Goal: Task Accomplishment & Management: Use online tool/utility

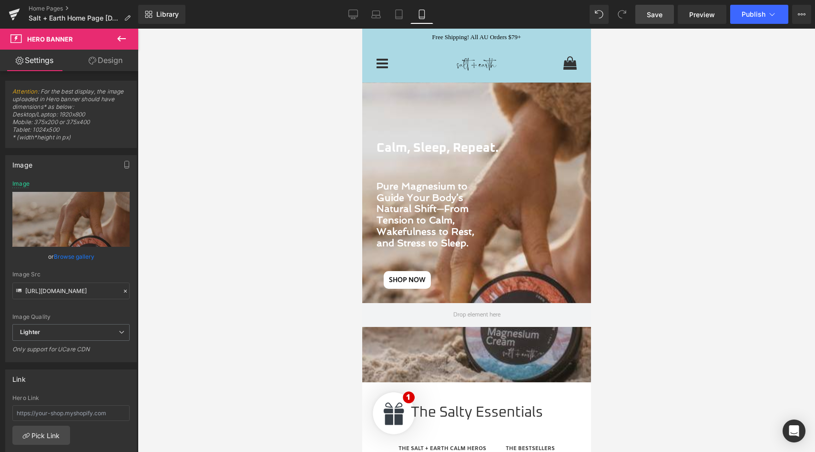
click at [660, 13] on span "Save" at bounding box center [655, 15] width 16 height 10
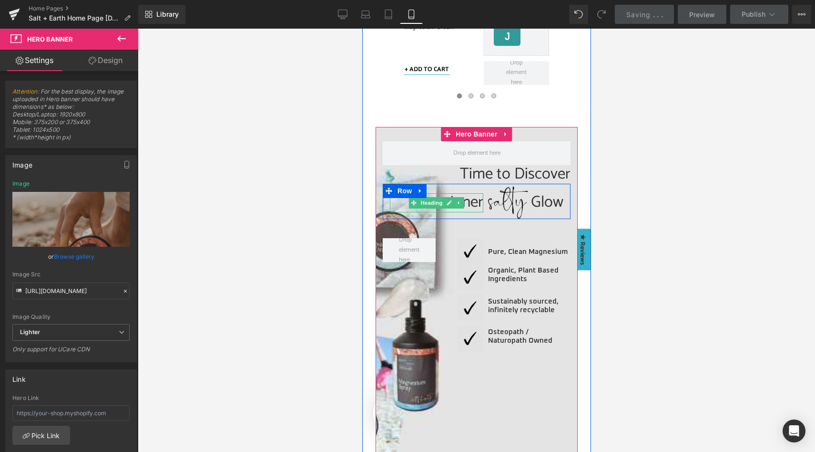
scroll to position [720, 0]
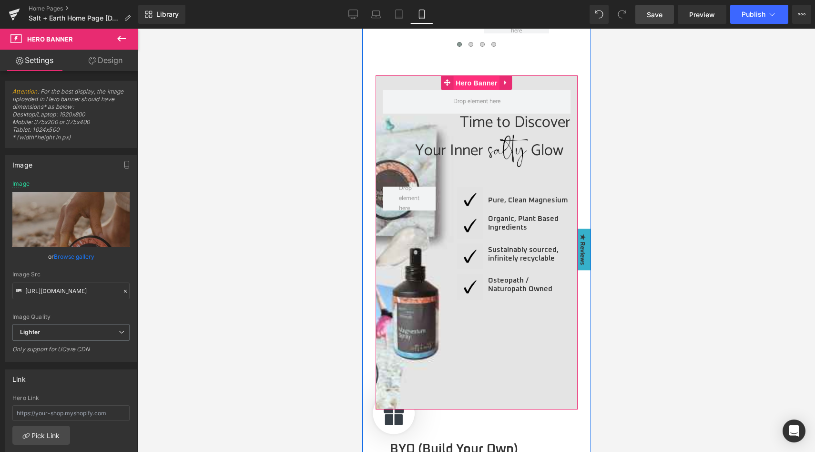
click at [470, 83] on span "Hero Banner" at bounding box center [476, 83] width 46 height 14
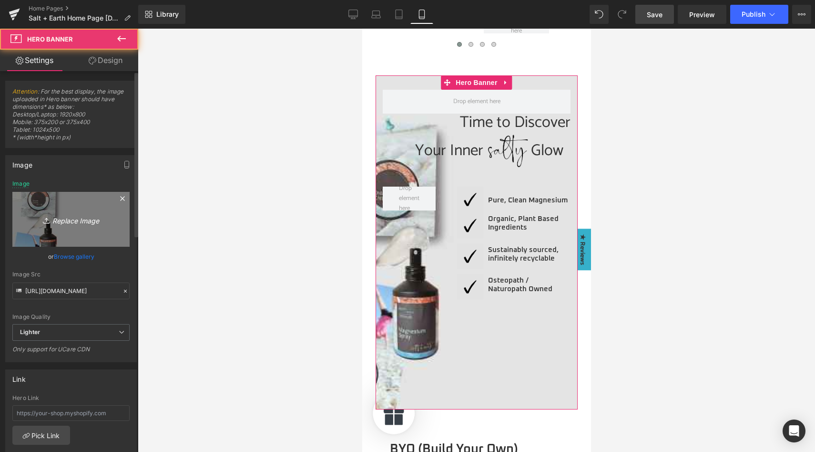
click at [82, 221] on icon "Replace Image" at bounding box center [71, 219] width 76 height 12
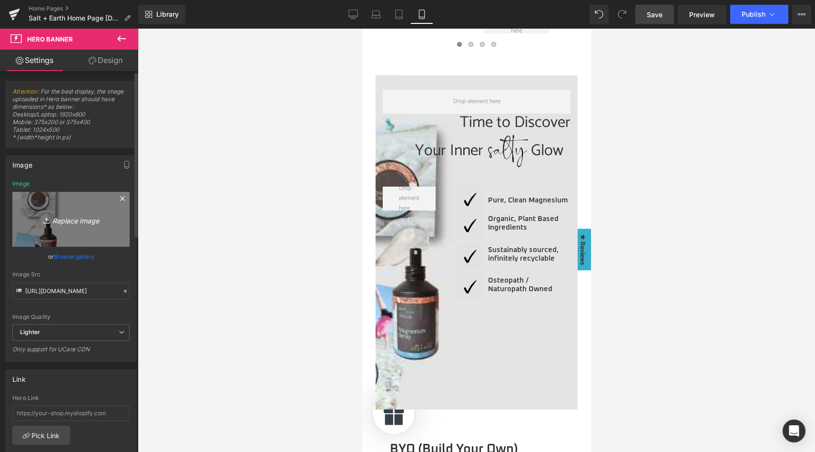
type input "C:\fakepath\Magnesium Mood Board.jpg"
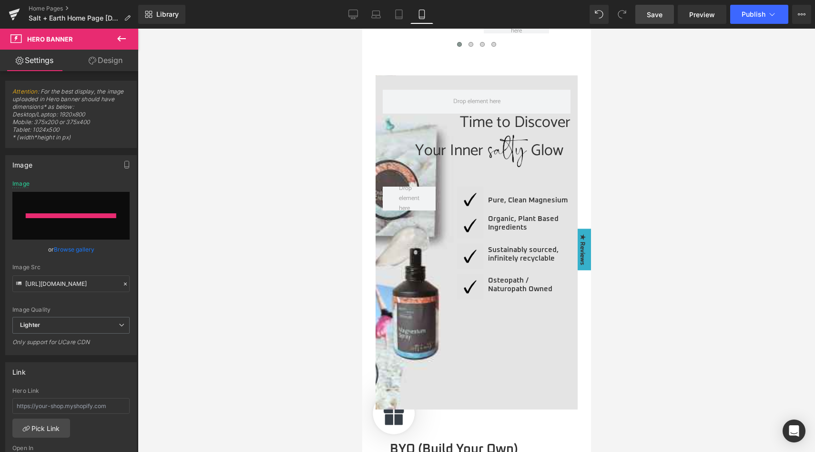
type input "[URL][DOMAIN_NAME]"
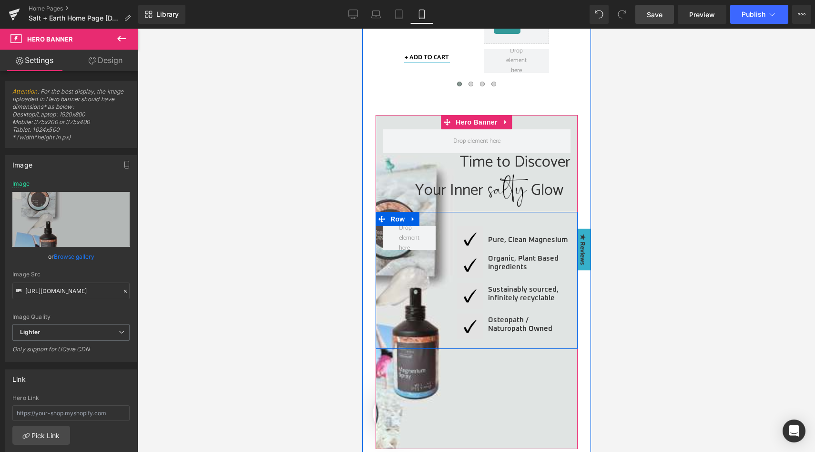
scroll to position [688, 0]
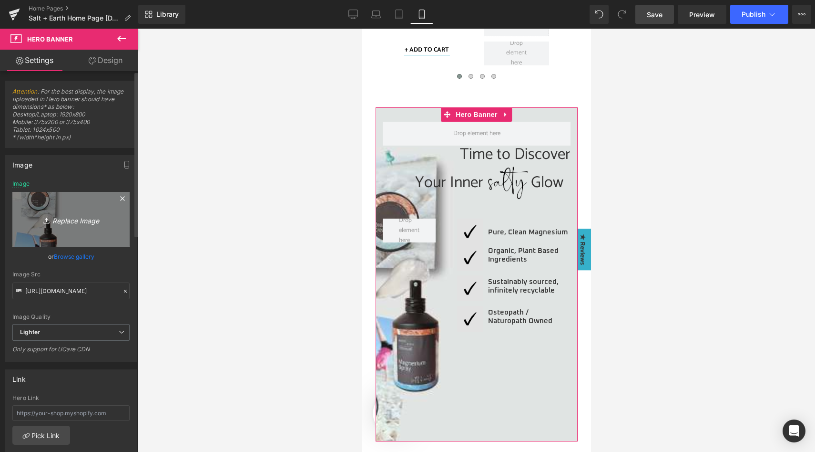
click at [75, 225] on link "Replace Image" at bounding box center [70, 219] width 117 height 55
type input "C:\fakepath\S + E Mobile (375 x 400 px) (1).jpg"
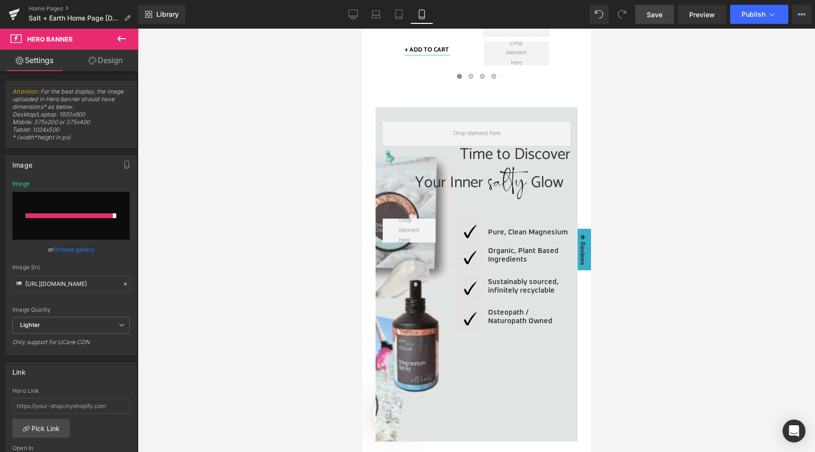
type input "[URL][DOMAIN_NAME]"
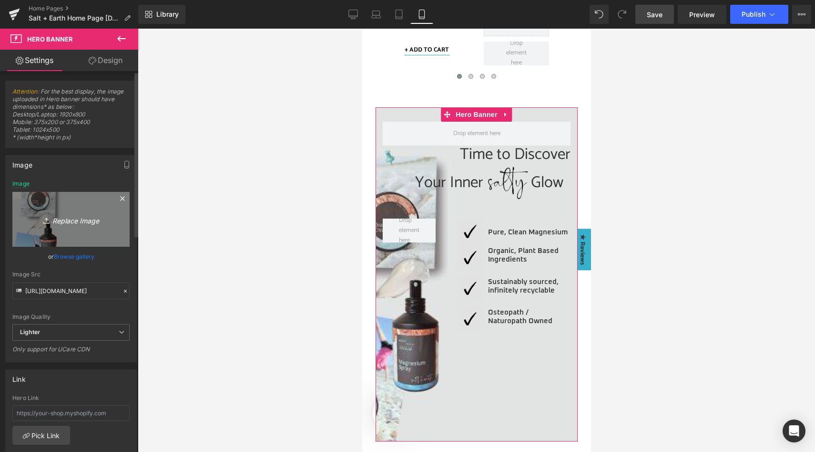
click at [53, 212] on link "Replace Image" at bounding box center [70, 219] width 117 height 55
type input "C:\fakepath\Magnesium Mood Board.jpg"
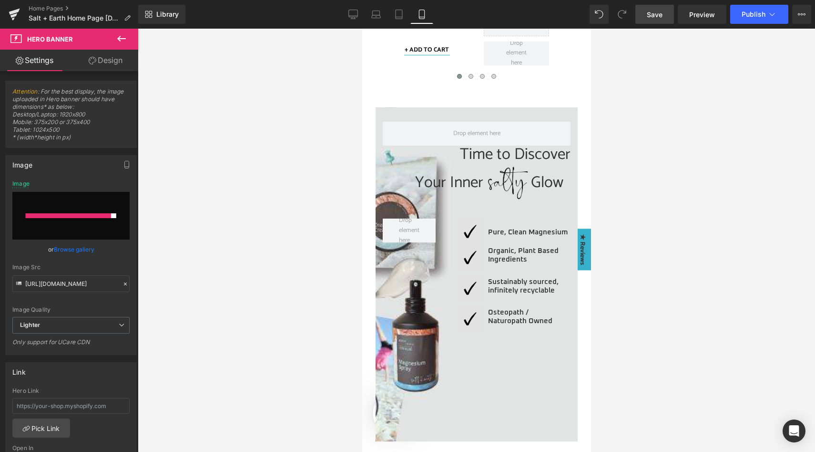
type input "[URL][DOMAIN_NAME]"
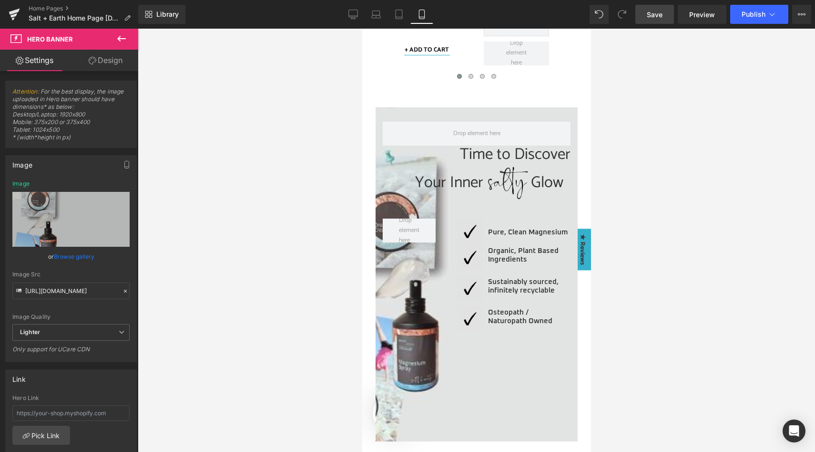
click at [649, 13] on span "Save" at bounding box center [655, 15] width 16 height 10
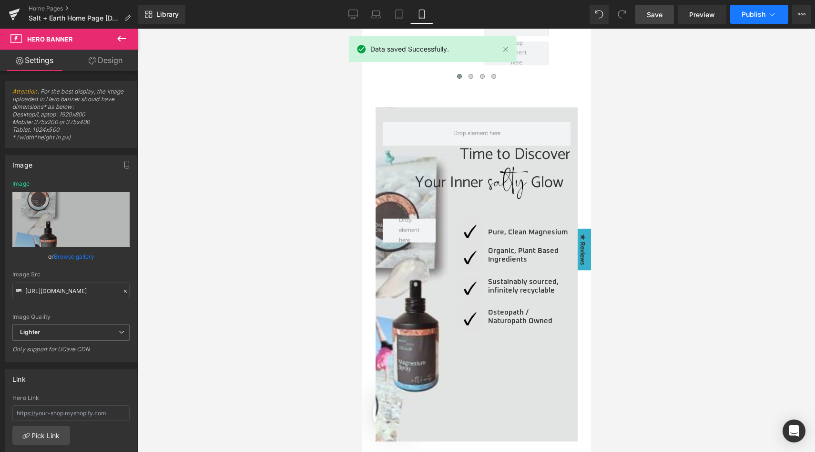
click at [747, 14] on span "Publish" at bounding box center [754, 14] width 24 height 8
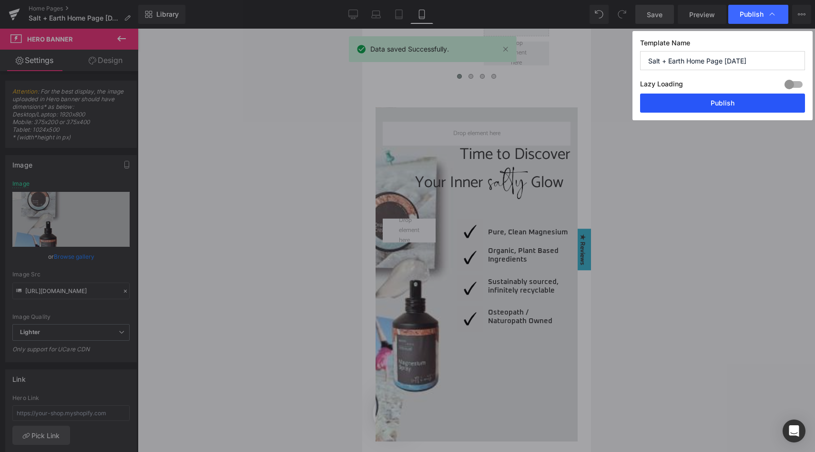
click at [726, 111] on button "Publish" at bounding box center [722, 102] width 165 height 19
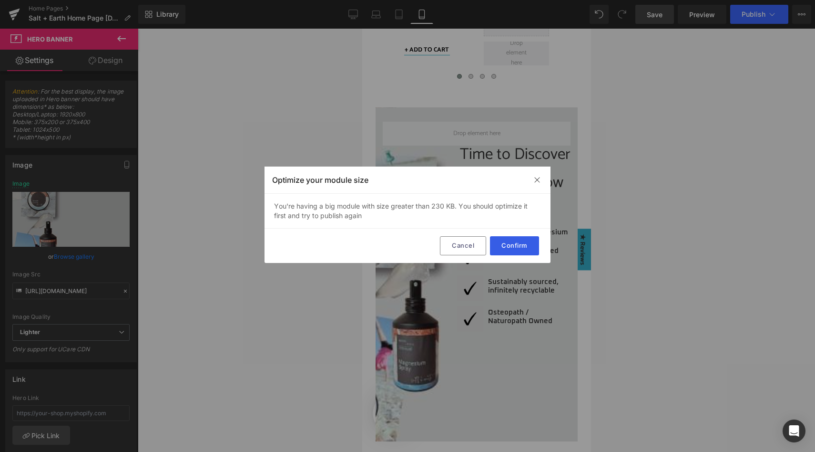
click at [519, 253] on button "Confirm" at bounding box center [514, 245] width 49 height 19
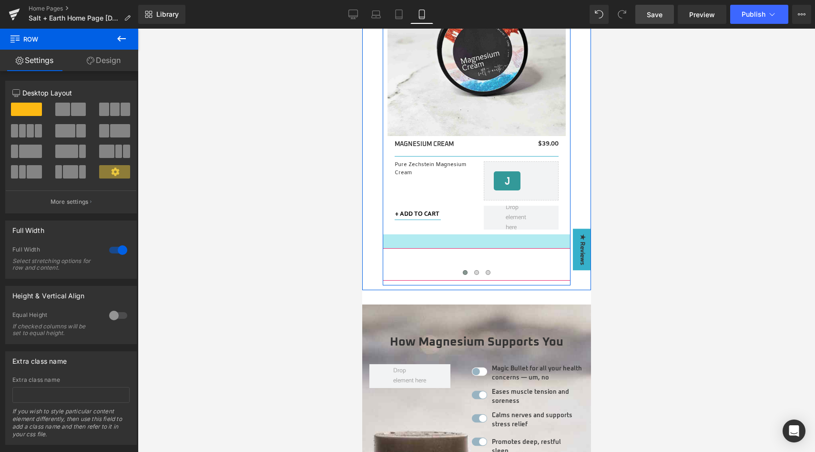
scroll to position [1644, 0]
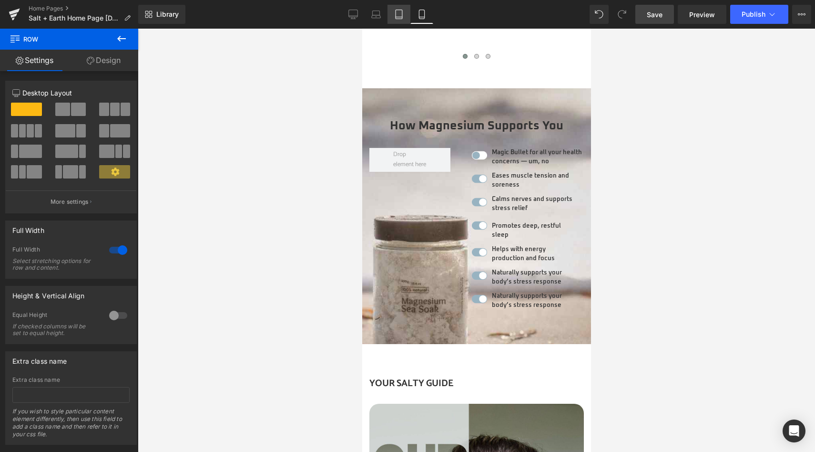
click at [393, 13] on link "Tablet" at bounding box center [399, 14] width 23 height 19
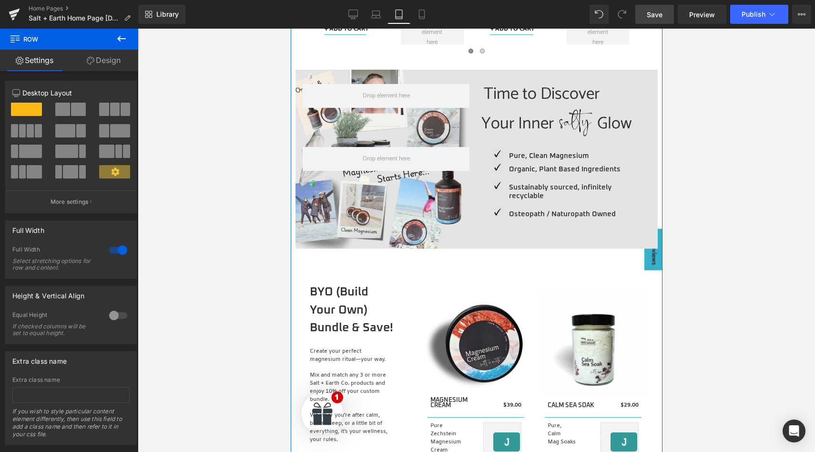
scroll to position [677, 0]
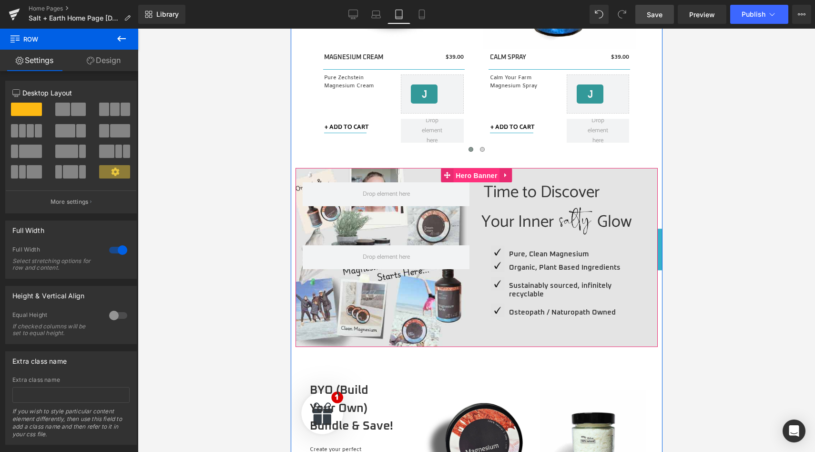
click at [463, 175] on span "Hero Banner" at bounding box center [476, 175] width 46 height 14
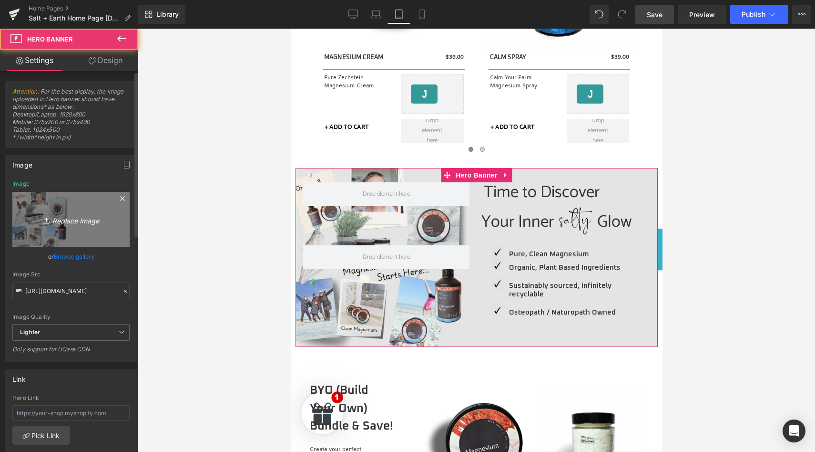
click at [81, 218] on icon "Replace Image" at bounding box center [71, 219] width 76 height 12
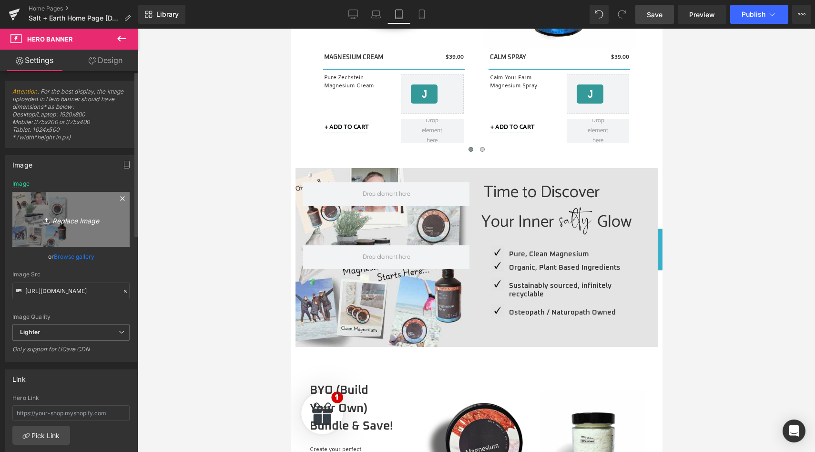
type input "C:\fakepath\Magnesium Mood Board.jpg"
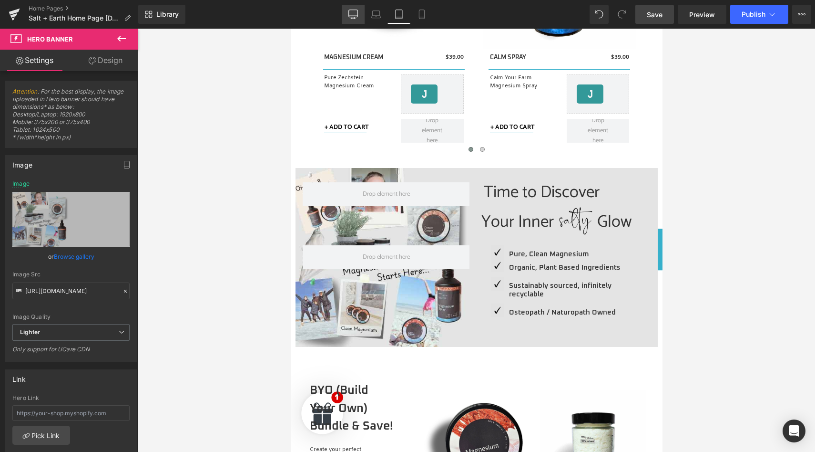
click at [353, 21] on link "Desktop" at bounding box center [353, 14] width 23 height 19
type input "[URL][DOMAIN_NAME]"
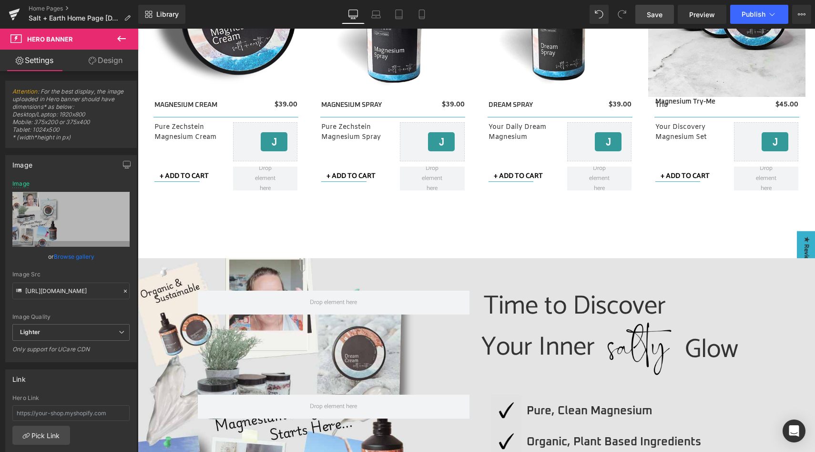
scroll to position [767, 0]
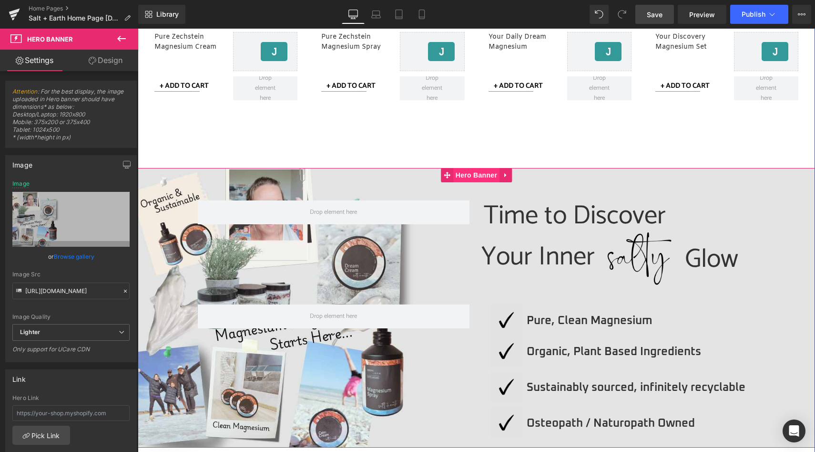
click at [477, 175] on span "Hero Banner" at bounding box center [477, 175] width 46 height 14
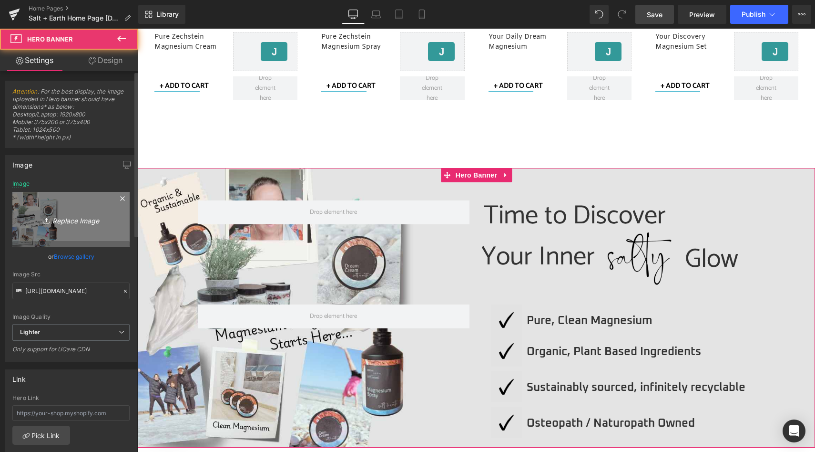
click at [73, 221] on icon "Replace Image" at bounding box center [71, 219] width 76 height 12
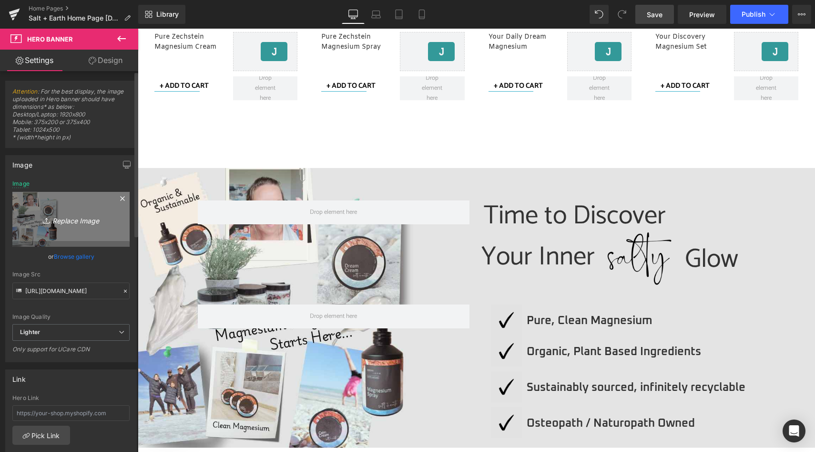
type input "C:\fakepath\Magnesium Mood Board.jpg"
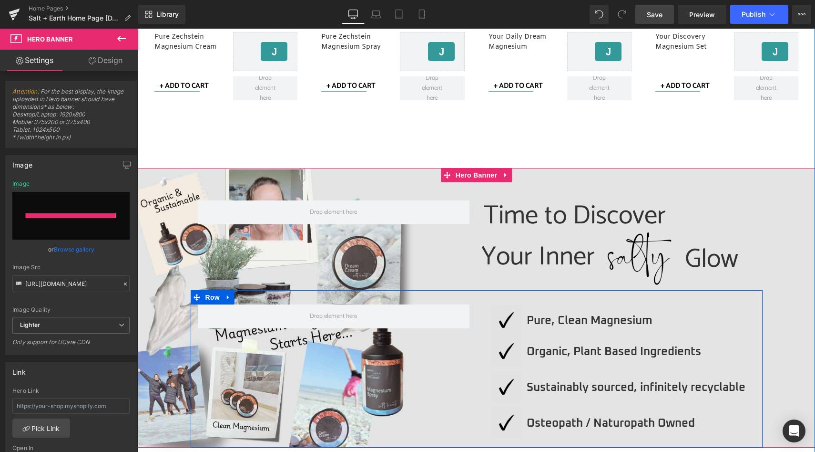
type input "[URL][DOMAIN_NAME]"
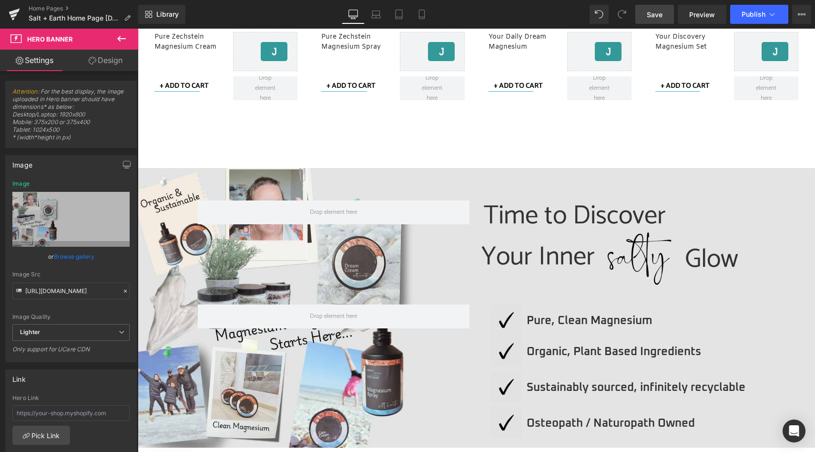
click at [659, 11] on span "Save" at bounding box center [655, 15] width 16 height 10
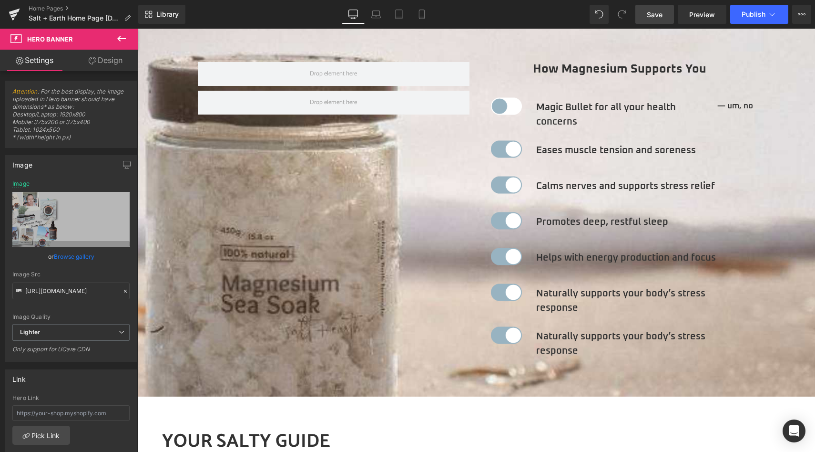
scroll to position [1542, 0]
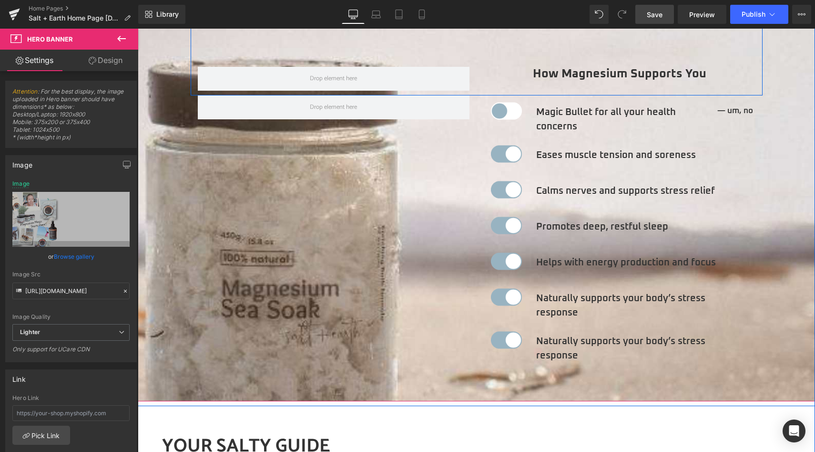
click at [464, 36] on div "How Magnesium Supports You Heading Row" at bounding box center [477, 42] width 572 height 105
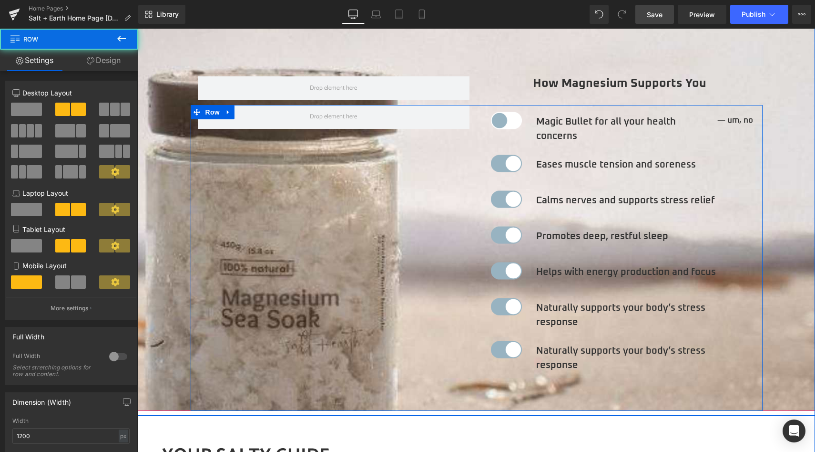
scroll to position [1452, 0]
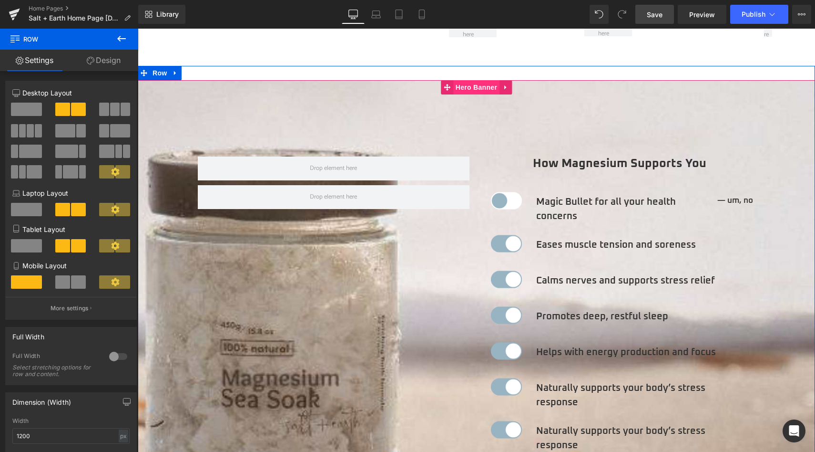
click at [474, 90] on span "Hero Banner" at bounding box center [477, 87] width 46 height 14
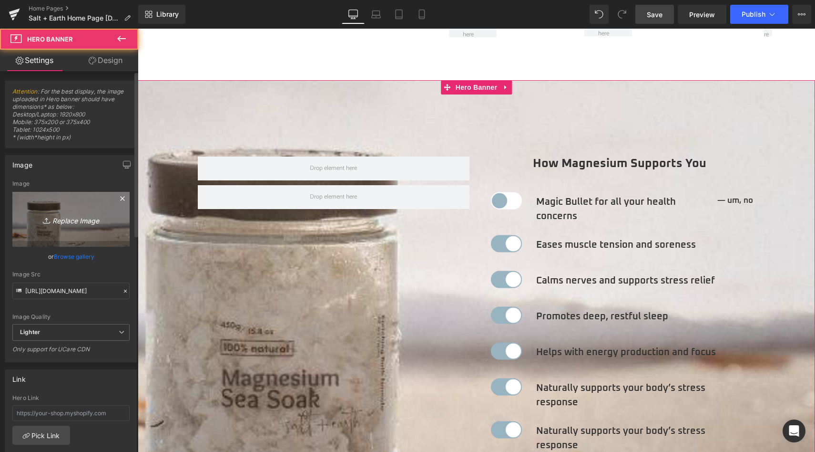
click at [66, 236] on link "Replace Image" at bounding box center [70, 219] width 117 height 55
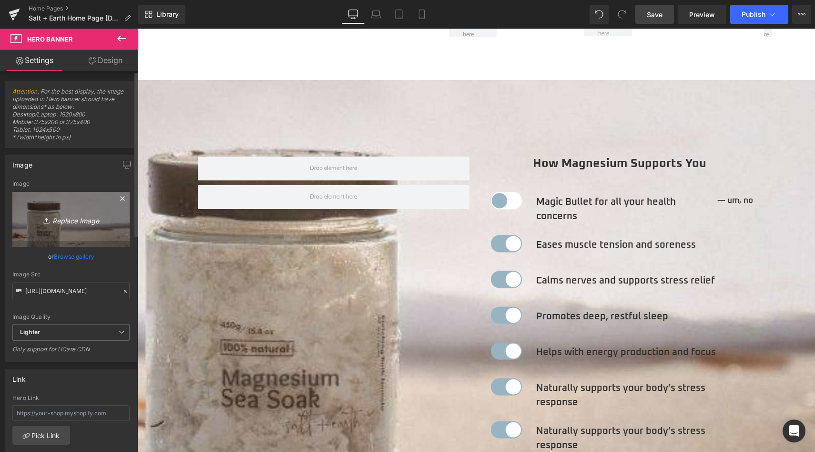
type input "C:\fakepath\How Magnesium Supports You.jpg"
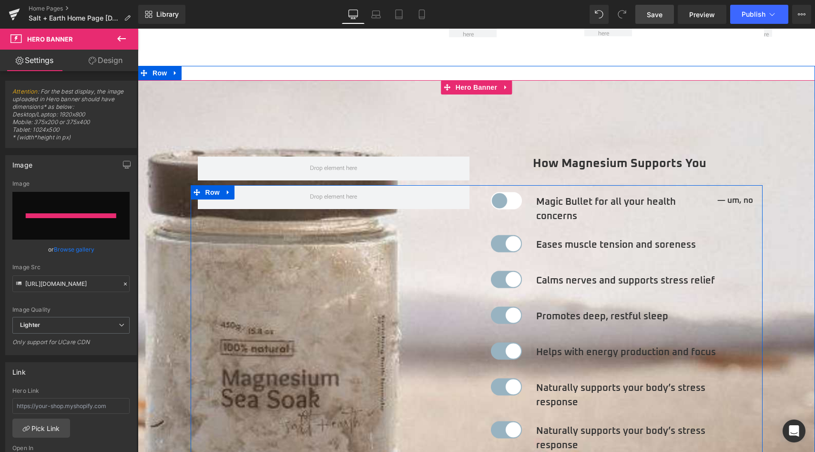
type input "[URL][DOMAIN_NAME]"
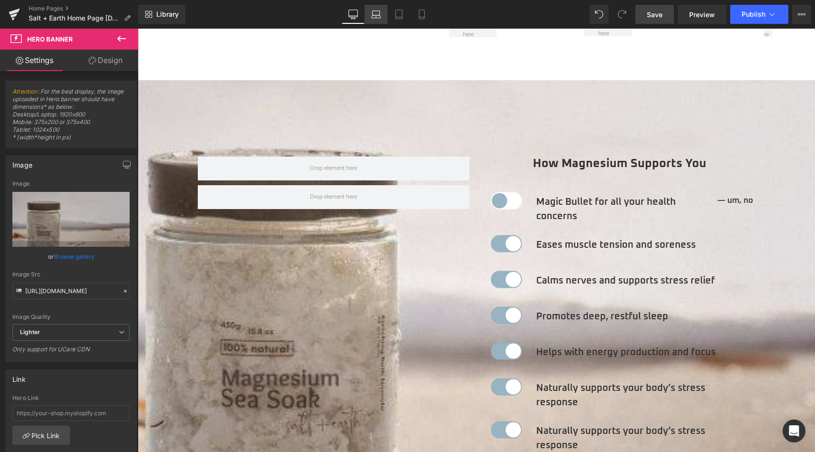
click at [381, 16] on icon at bounding box center [376, 16] width 9 height 3
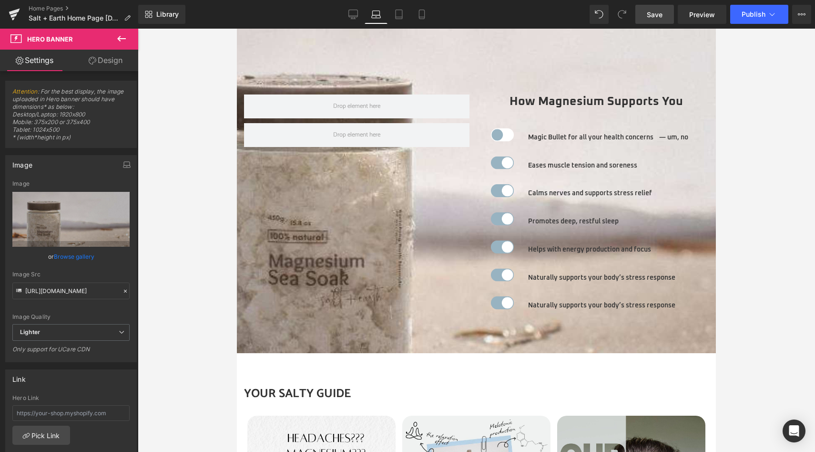
scroll to position [1390, 0]
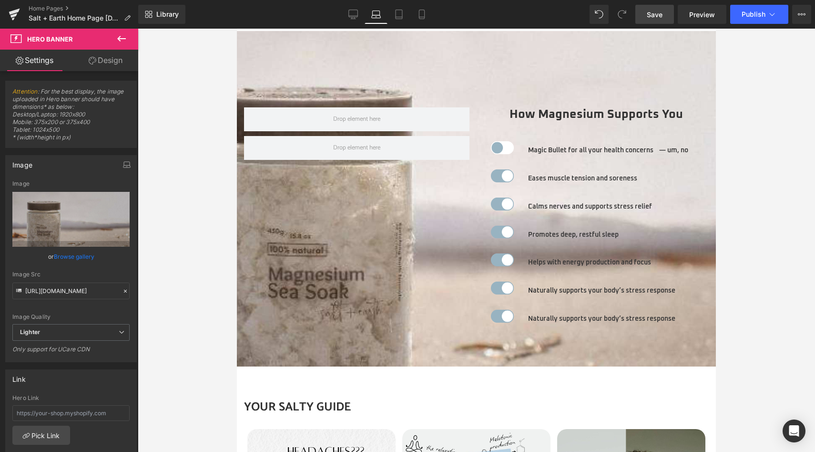
click at [388, 16] on link "Laptop" at bounding box center [376, 14] width 23 height 19
click at [393, 16] on link "Tablet" at bounding box center [399, 14] width 23 height 19
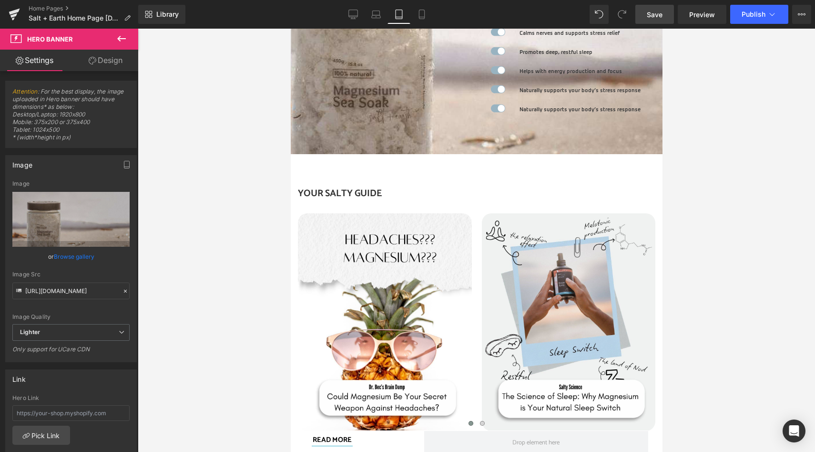
scroll to position [1283, 0]
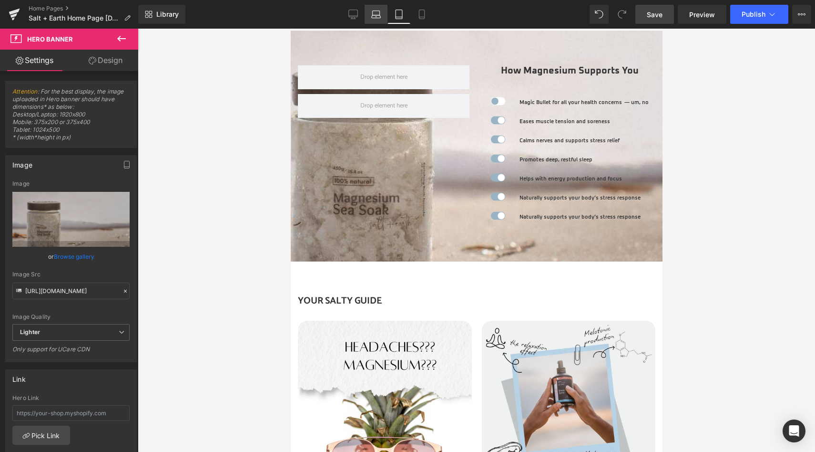
click at [375, 15] on icon at bounding box center [376, 15] width 10 height 10
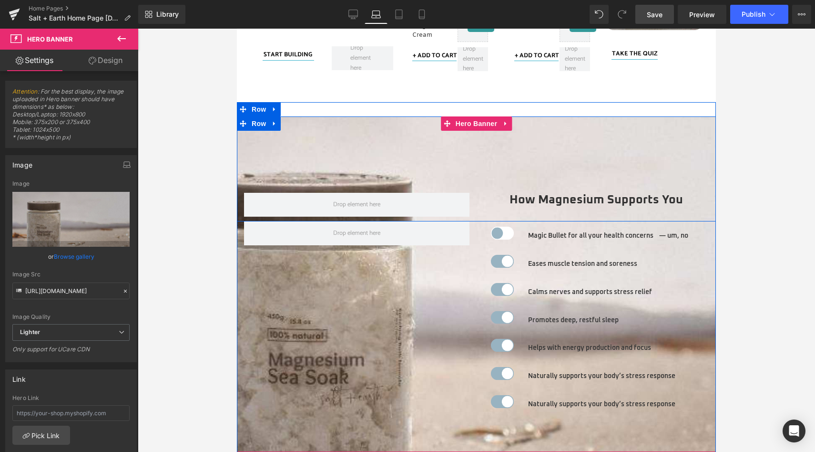
scroll to position [1317, 0]
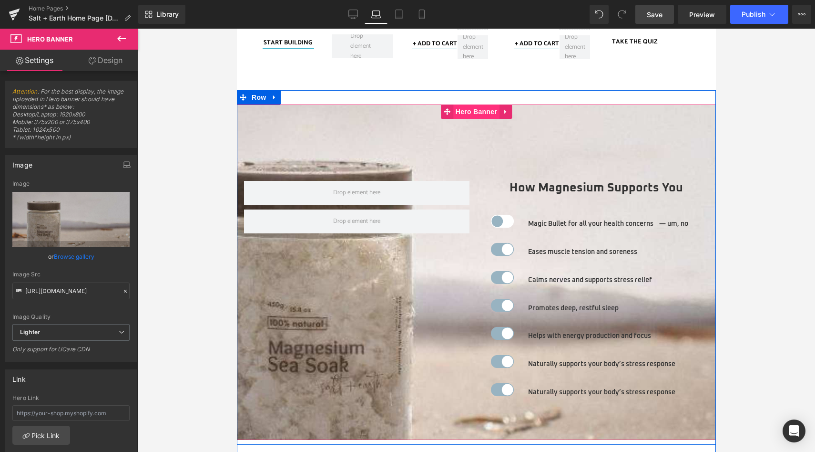
click at [466, 112] on span "Hero Banner" at bounding box center [477, 111] width 46 height 14
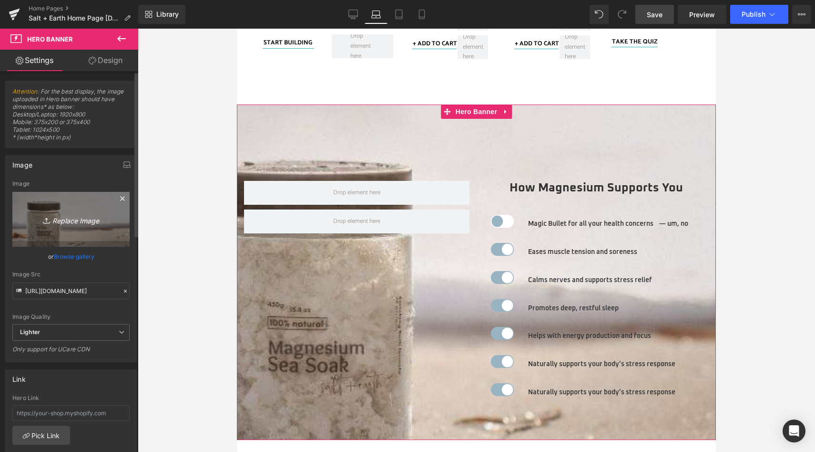
click at [68, 220] on icon "Replace Image" at bounding box center [71, 219] width 76 height 12
type input "C:\fakepath\How Magnesium Supports You.jpg"
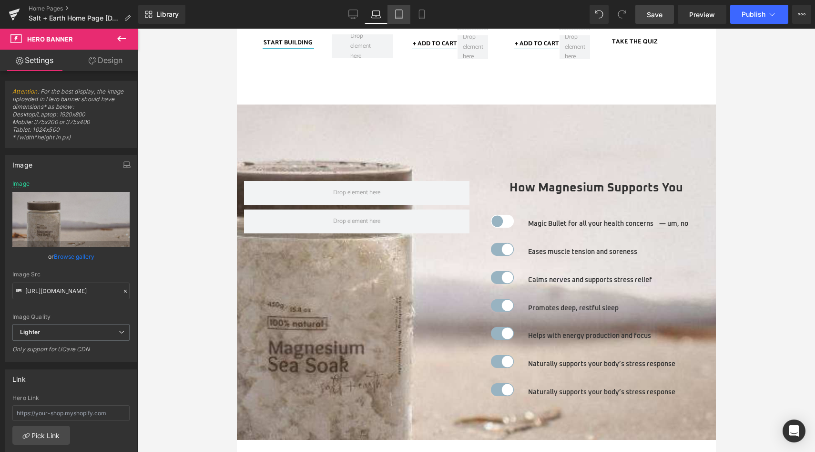
click at [401, 12] on icon at bounding box center [399, 15] width 10 height 10
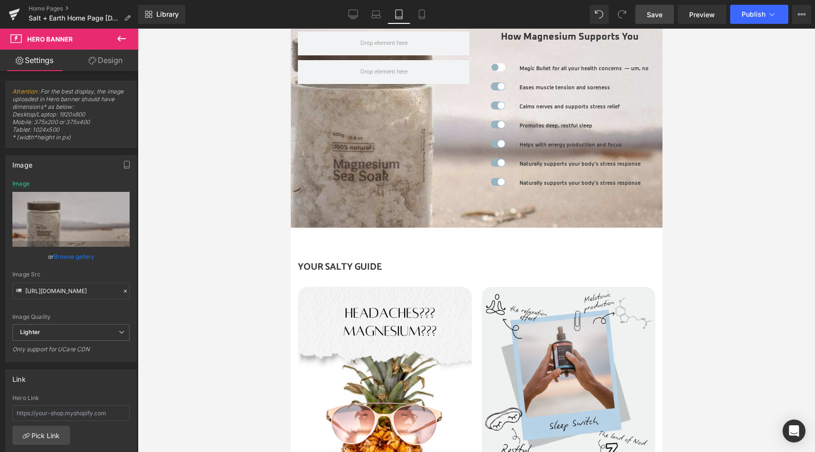
type input "[URL][DOMAIN_NAME]"
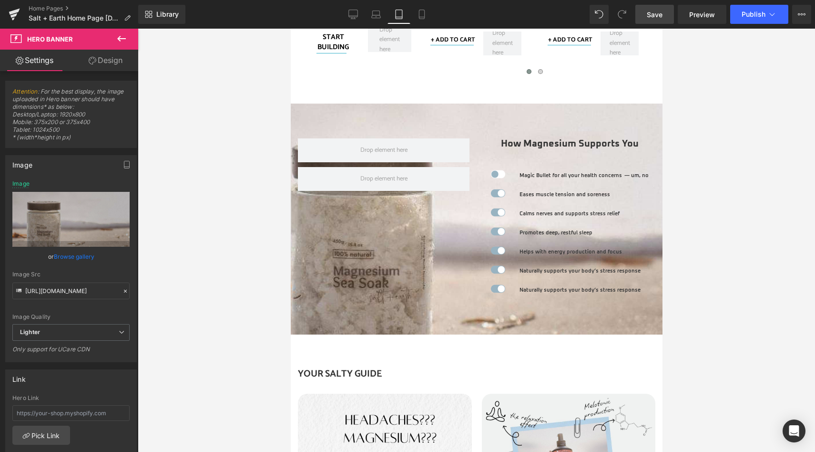
scroll to position [1210, 0]
click at [655, 14] on span "Save" at bounding box center [655, 15] width 16 height 10
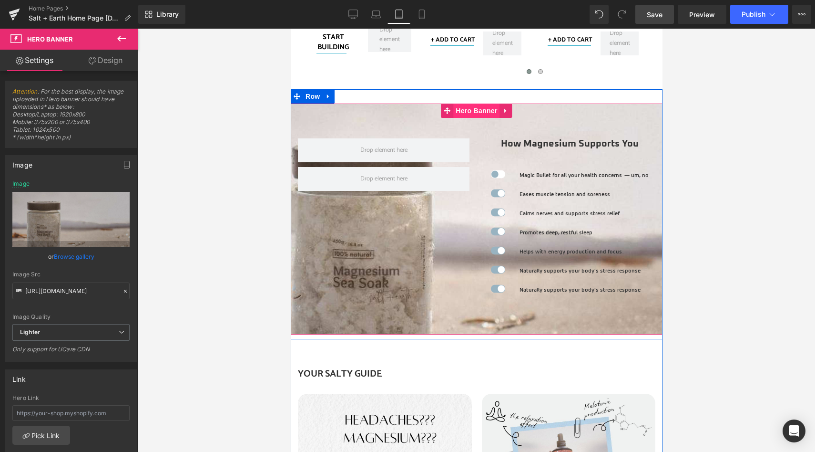
click at [469, 112] on span "Hero Banner" at bounding box center [476, 110] width 46 height 14
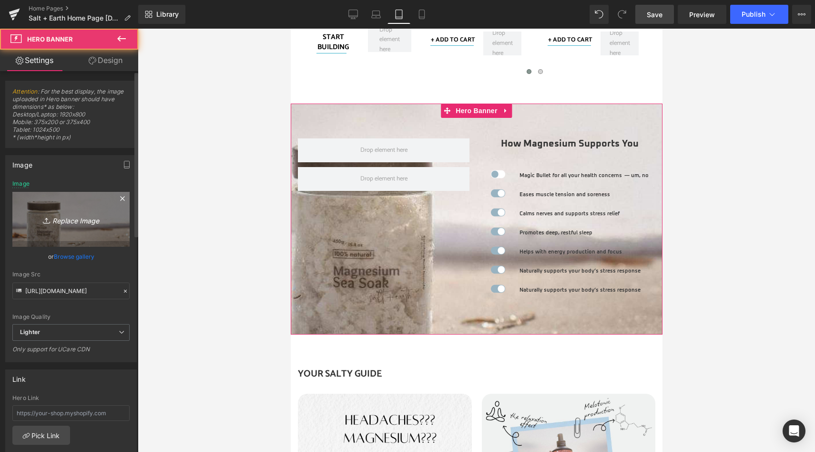
click at [79, 221] on icon "Replace Image" at bounding box center [71, 219] width 76 height 12
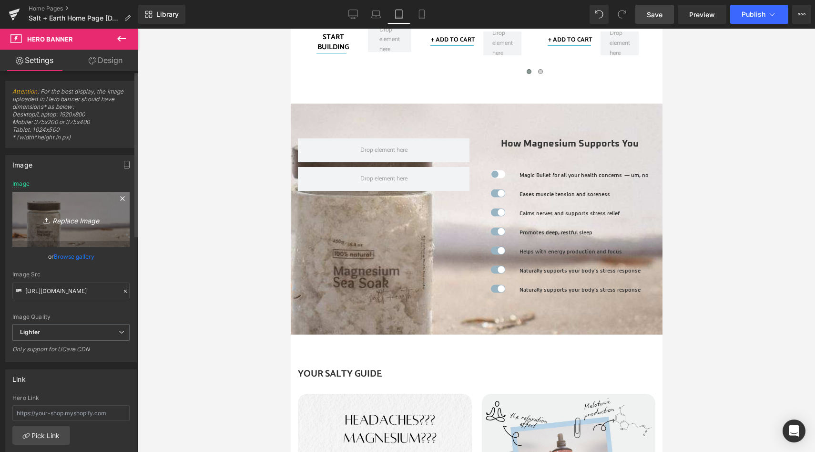
type input "C:\fakepath\How Magnesium Supports You.jpg"
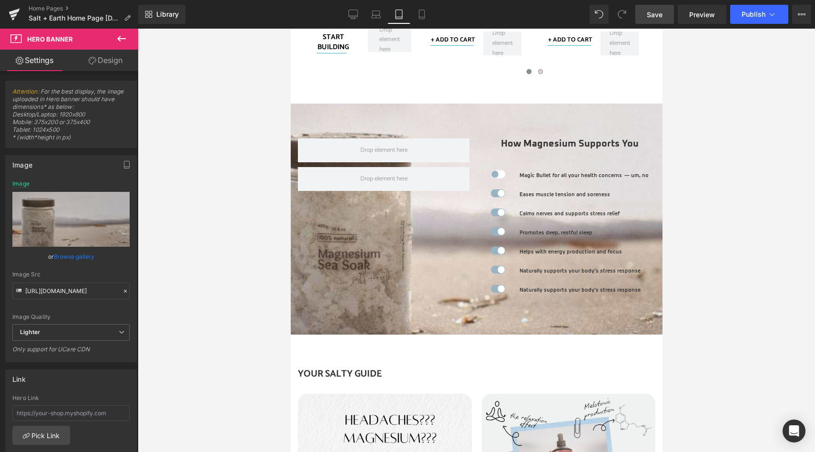
click at [665, 9] on link "Save" at bounding box center [655, 14] width 39 height 19
click at [424, 10] on icon at bounding box center [421, 14] width 5 height 9
type input "[URL][DOMAIN_NAME]"
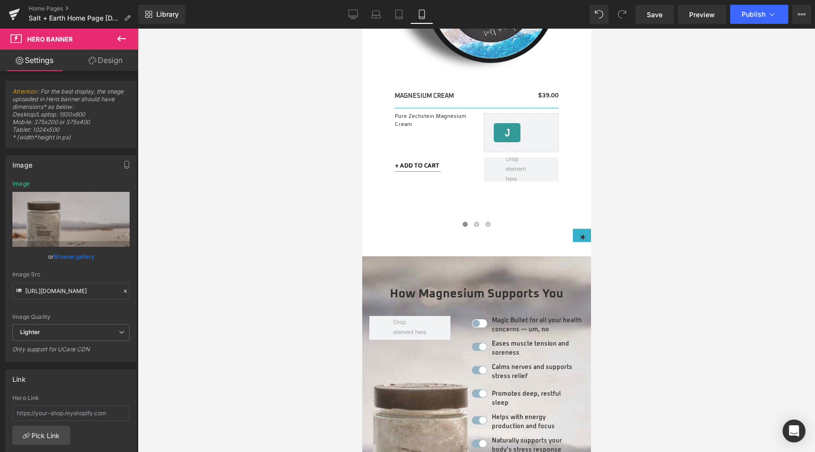
scroll to position [1675, 0]
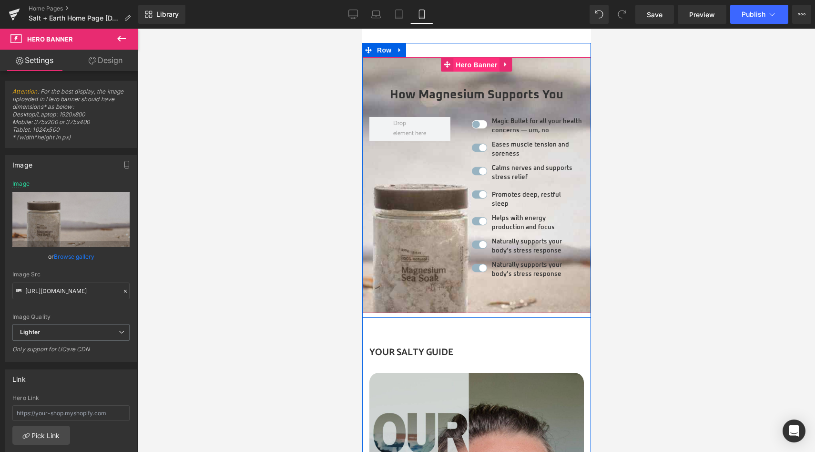
click at [467, 68] on span "Hero Banner" at bounding box center [476, 65] width 46 height 14
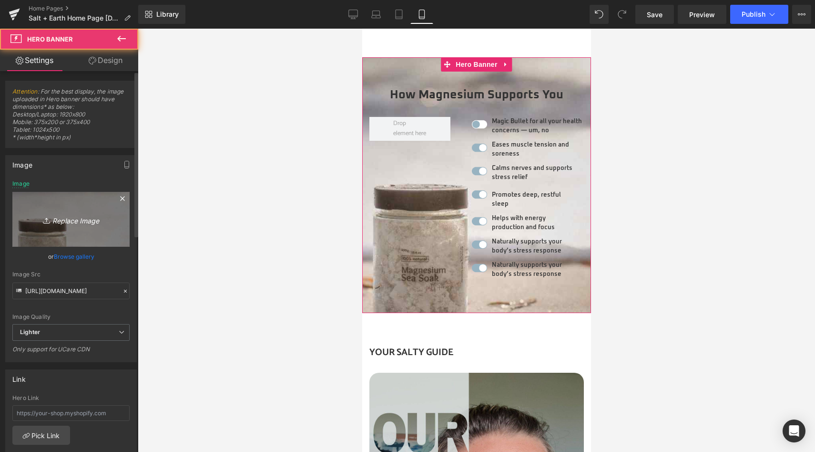
click at [79, 224] on icon "Replace Image" at bounding box center [71, 219] width 76 height 12
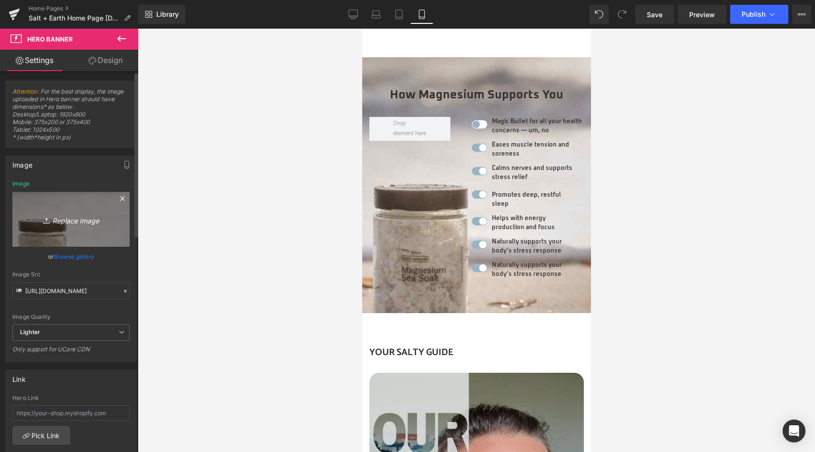
type input "C:\fakepath\How Magnesium Supports You.jpg"
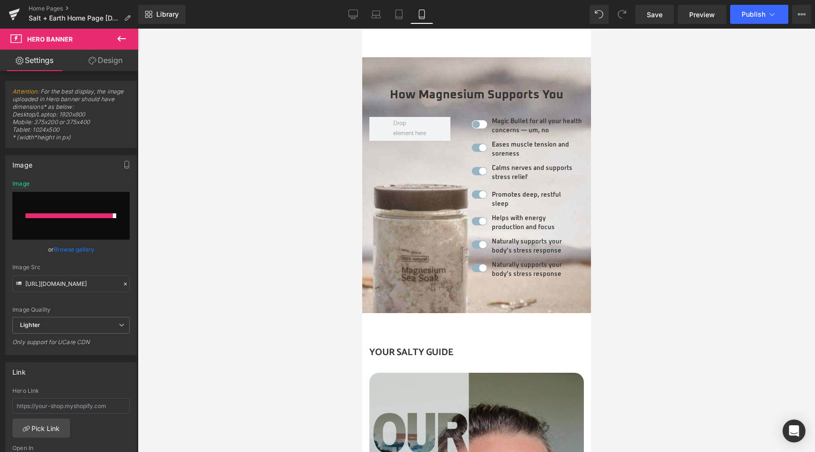
type input "[URL][DOMAIN_NAME]"
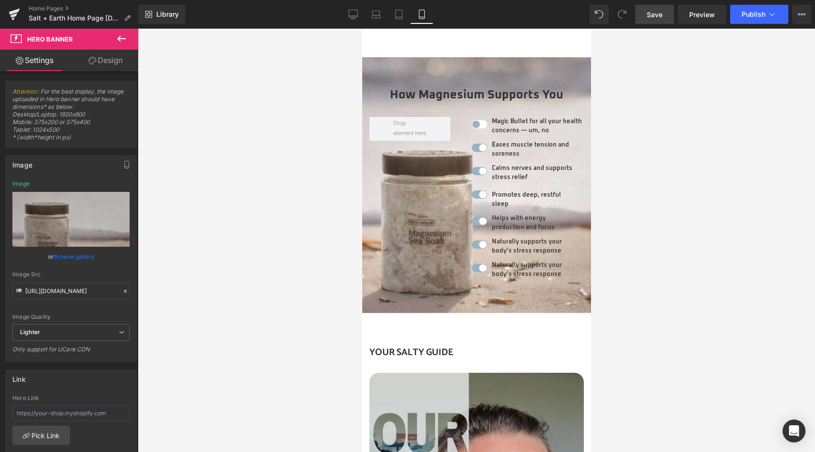
click at [649, 17] on span "Save" at bounding box center [655, 15] width 16 height 10
click at [350, 19] on icon at bounding box center [354, 15] width 10 height 10
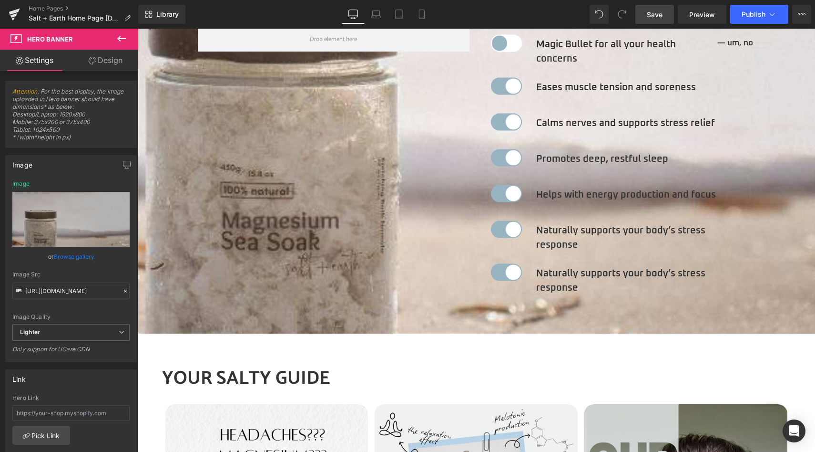
type input "[URL][DOMAIN_NAME]"
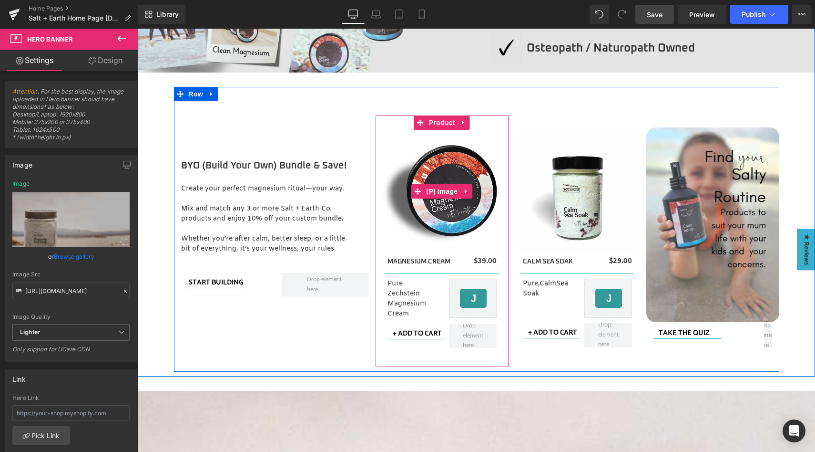
scroll to position [1145, 0]
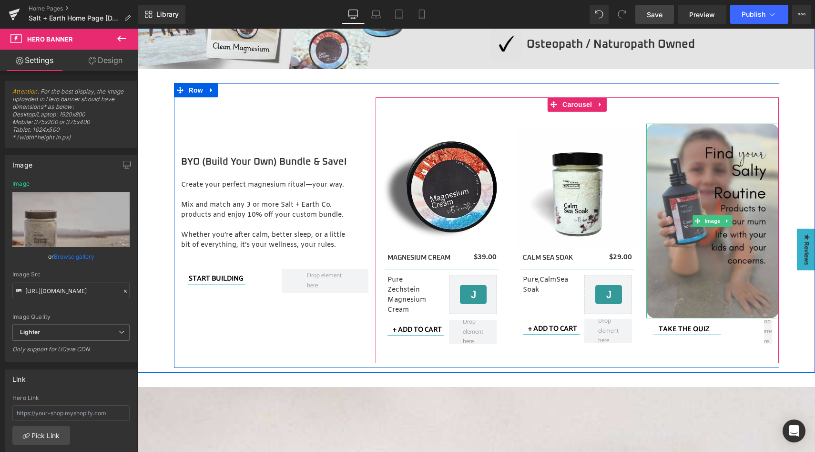
click at [717, 141] on img at bounding box center [713, 221] width 133 height 195
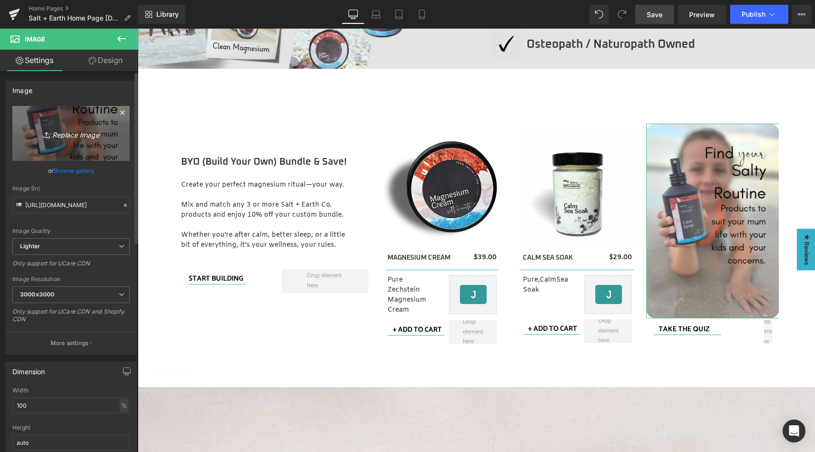
click at [54, 136] on icon "Replace Image" at bounding box center [71, 133] width 76 height 12
type input "C:\fakepath\Find Your Salty Ruotine Quiz.jpg"
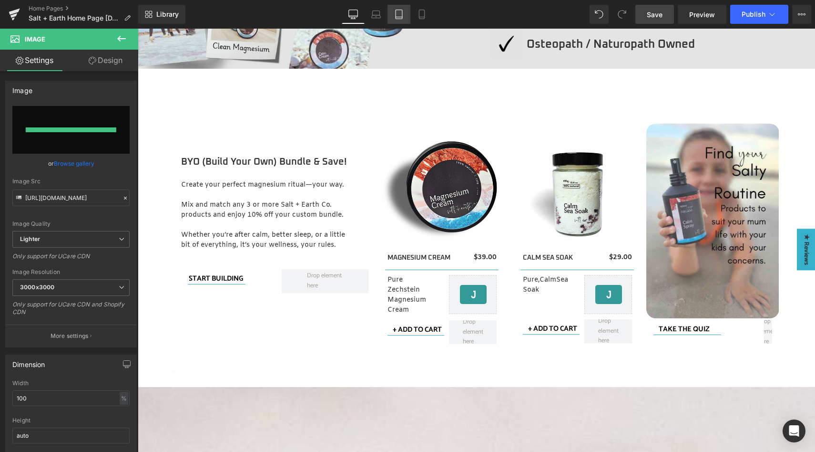
type input "[URL][DOMAIN_NAME]"
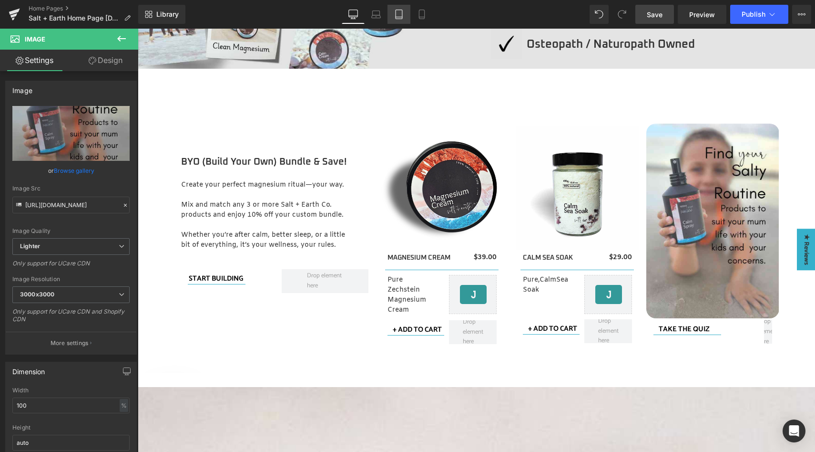
click at [395, 11] on icon at bounding box center [399, 15] width 10 height 10
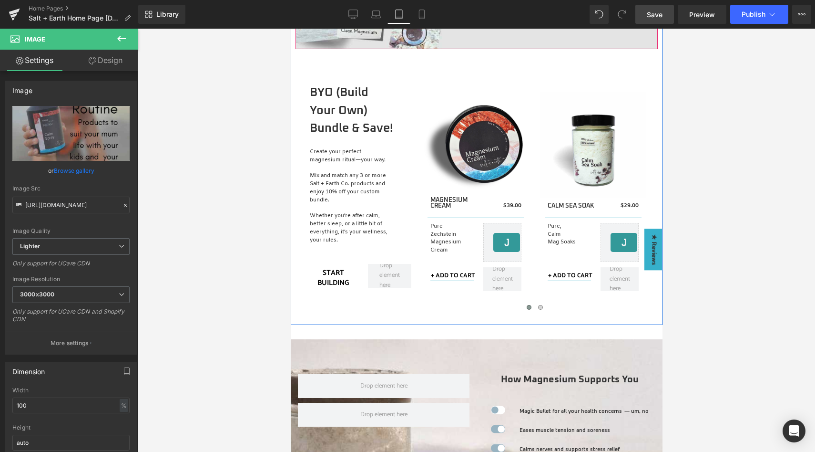
scroll to position [993, 0]
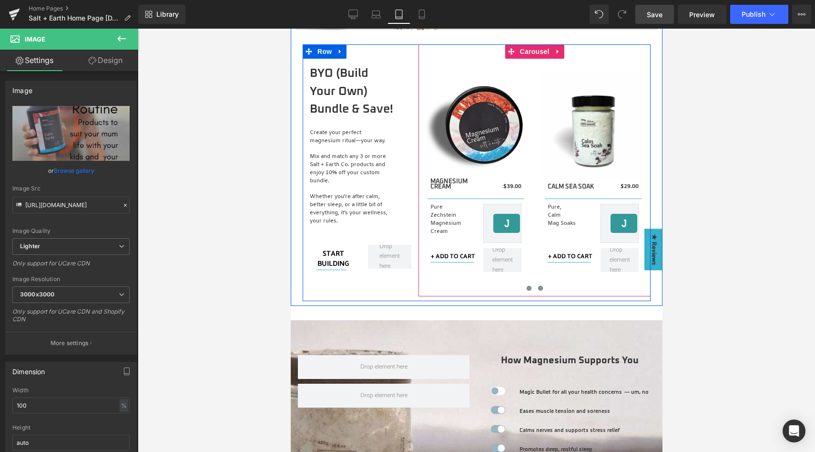
click at [539, 289] on button at bounding box center [540, 288] width 11 height 10
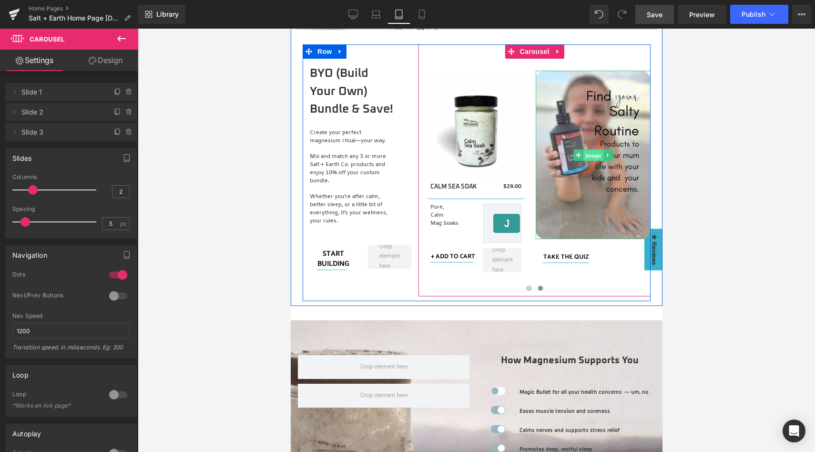
click at [589, 154] on span "Image" at bounding box center [593, 155] width 20 height 11
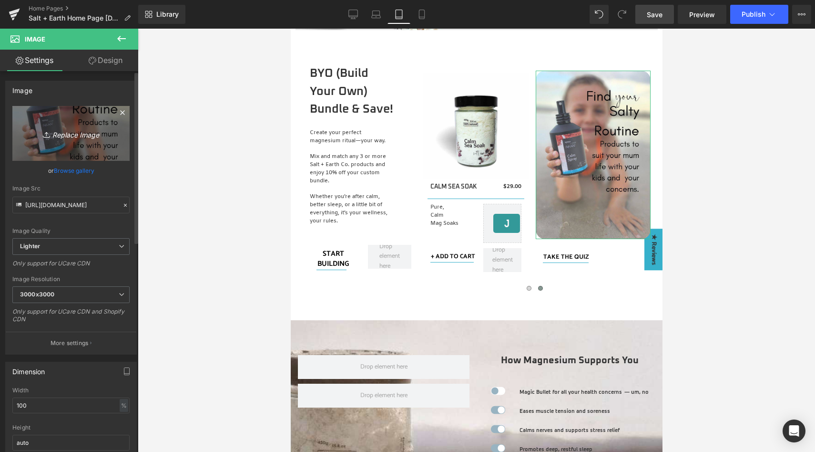
click at [78, 140] on link "Replace Image" at bounding box center [70, 133] width 117 height 55
type input "C:\fakepath\Find Your Salty Ruotine Quiz.jpg"
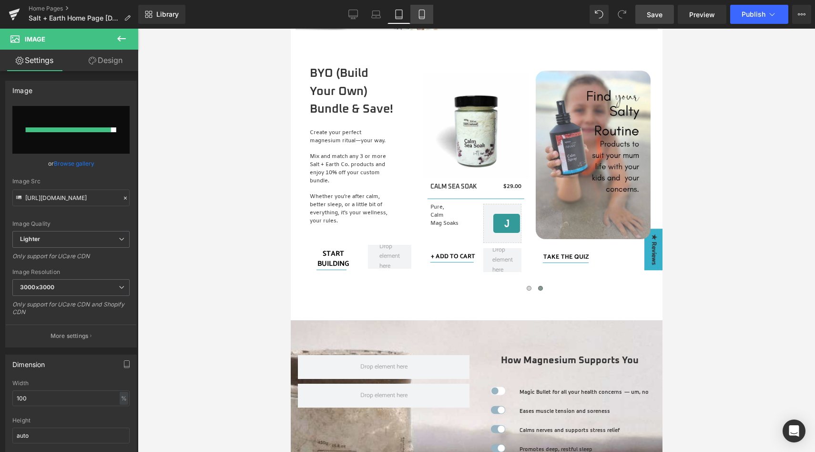
type input "[URL][DOMAIN_NAME]"
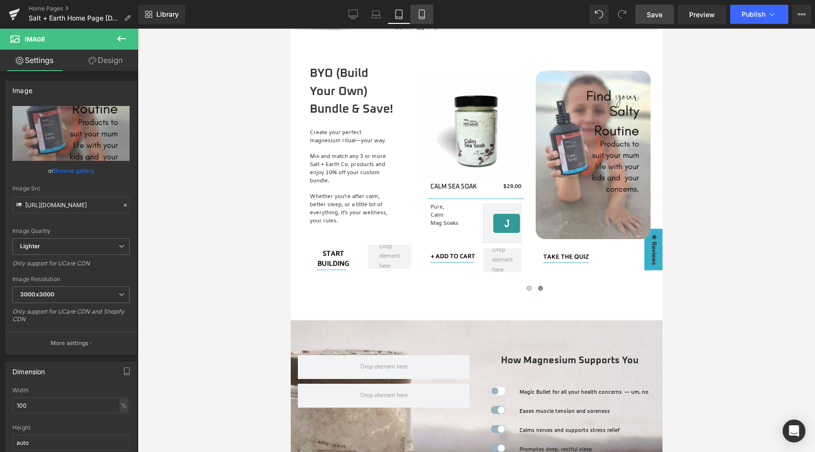
click at [423, 15] on icon at bounding box center [422, 15] width 10 height 10
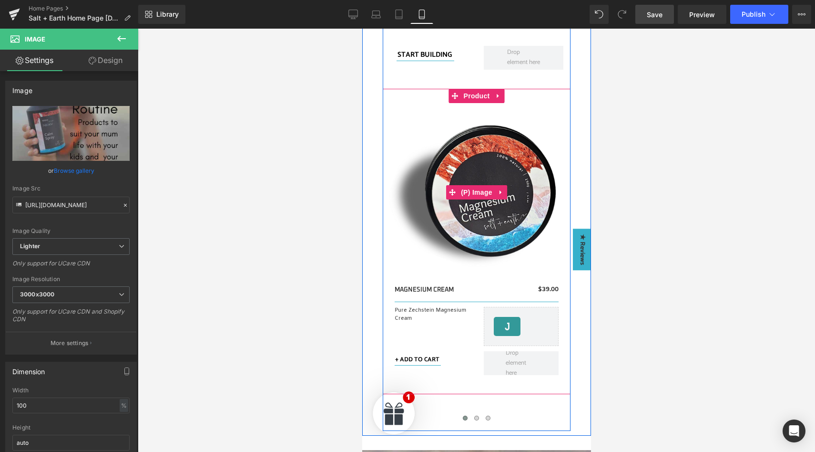
scroll to position [1295, 0]
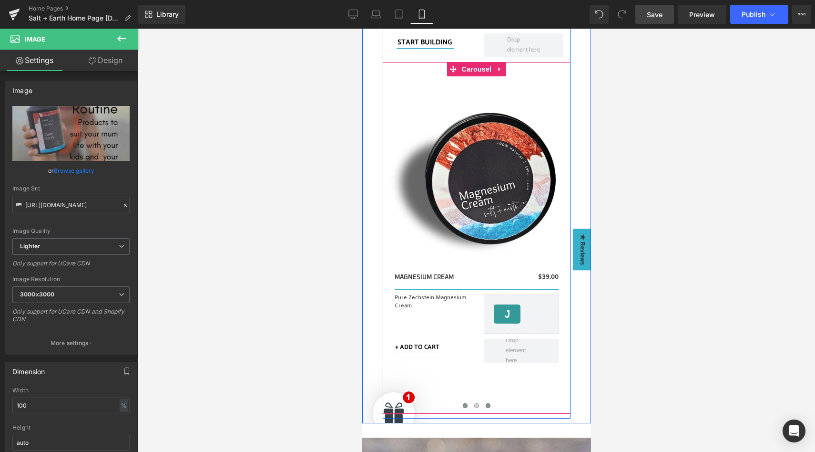
click at [485, 404] on span at bounding box center [487, 405] width 5 height 5
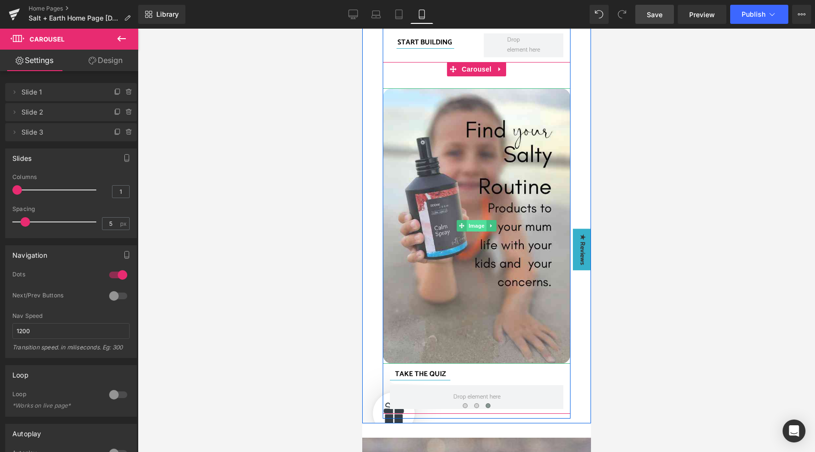
click at [472, 223] on span "Image" at bounding box center [476, 225] width 20 height 11
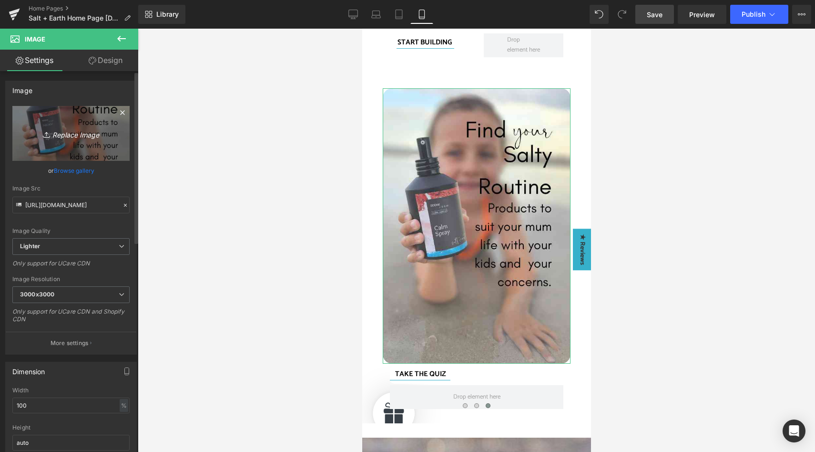
click at [77, 132] on icon "Replace Image" at bounding box center [71, 133] width 76 height 12
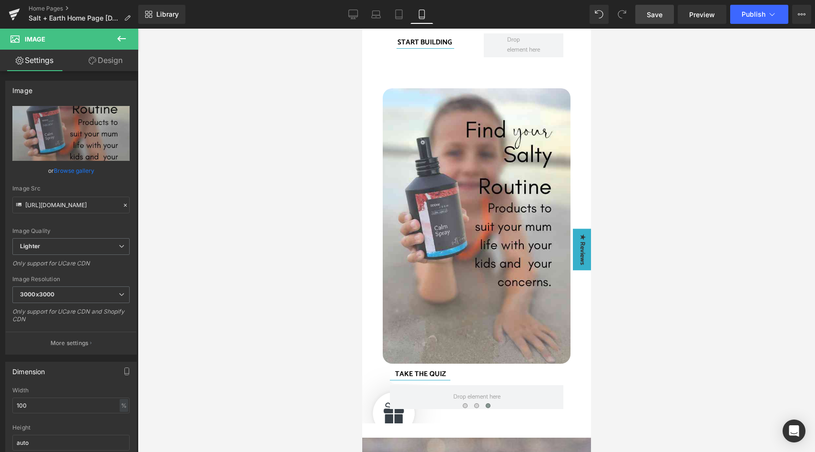
type input "C:\fakepath\Find Your Salty Ruotine Quiz.jpg"
type input "[URL][DOMAIN_NAME]"
click at [651, 17] on span "Save" at bounding box center [655, 15] width 16 height 10
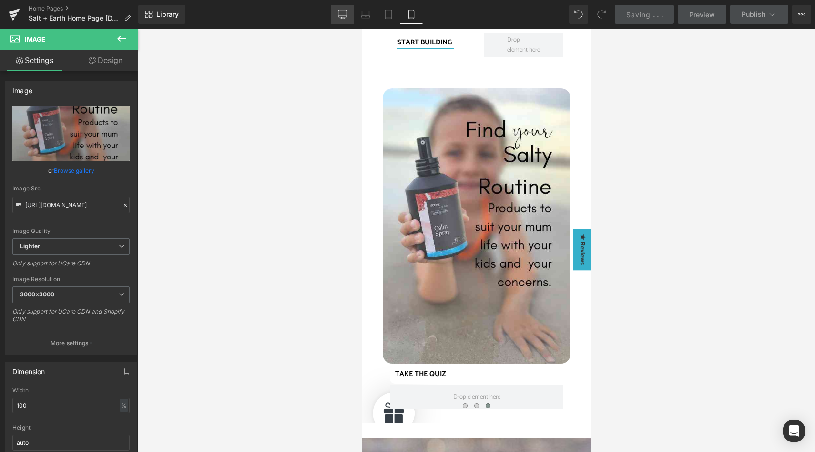
click at [341, 11] on icon at bounding box center [343, 15] width 10 height 10
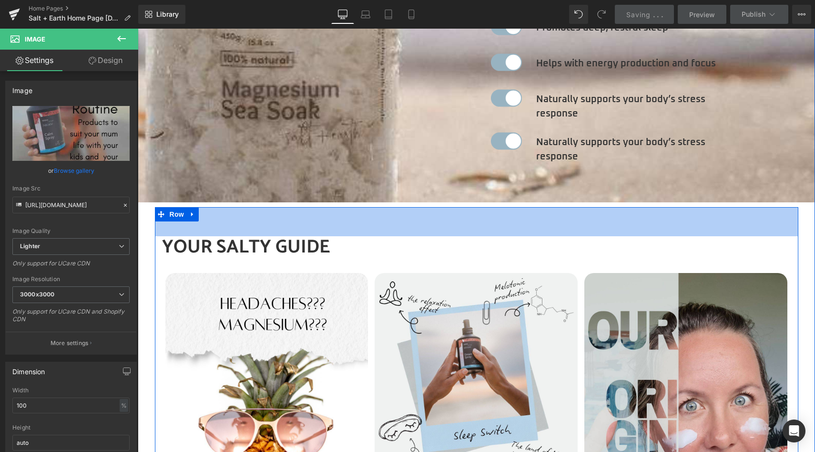
scroll to position [1914, 0]
